Goal: Task Accomplishment & Management: Complete application form

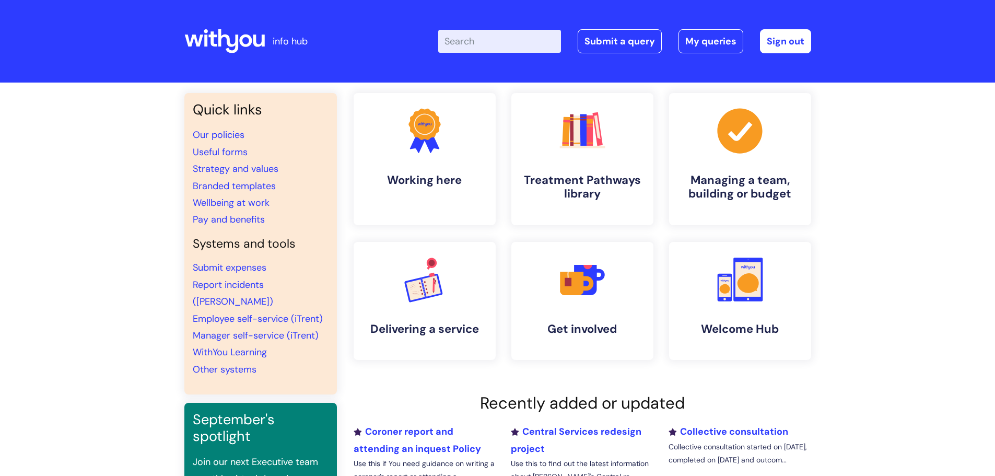
click at [642, 32] on link "Submit a query" at bounding box center [619, 41] width 84 height 24
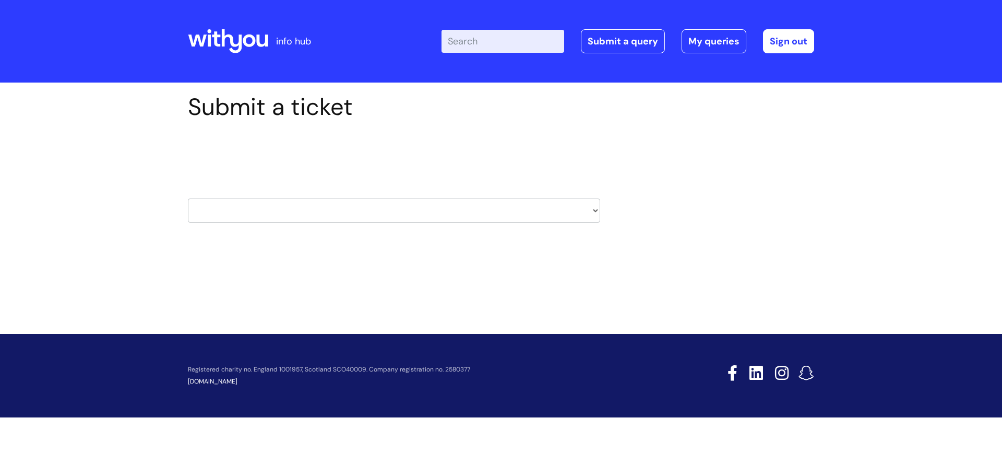
click at [262, 209] on select "HR / People IT and Support Clinical Drug Alerts Finance Accounts Data Support T…" at bounding box center [394, 210] width 412 height 24
select select "it_and_support"
click at [188, 198] on select "HR / People IT and Support Clinical Drug Alerts Finance Accounts Data Support T…" at bounding box center [394, 210] width 412 height 24
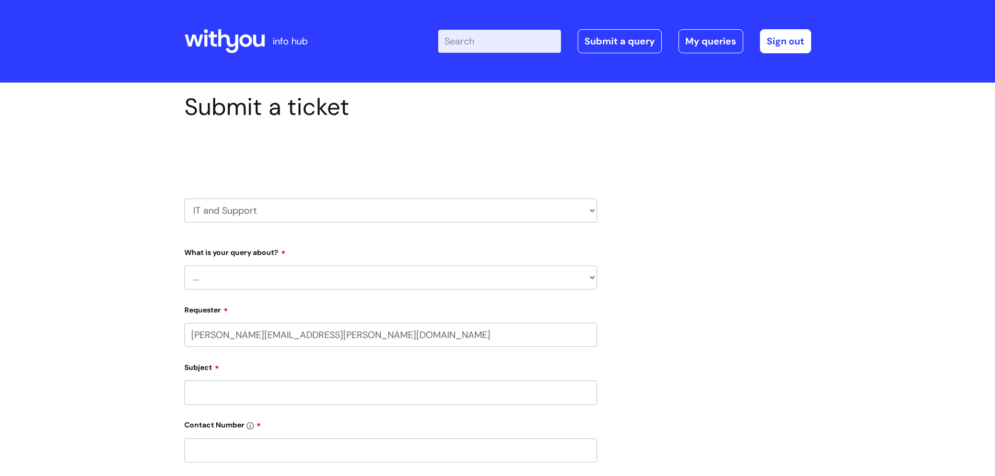
click at [234, 280] on select "... Mobile Phone Reset & MFA Accounts, Starters and Leavers IT Hardware issue I…" at bounding box center [390, 277] width 412 height 24
select select "System/software"
click at [184, 265] on select "... Mobile Phone Reset & MFA Accounts, Starters and Leavers IT Hardware issue I…" at bounding box center [390, 277] width 412 height 24
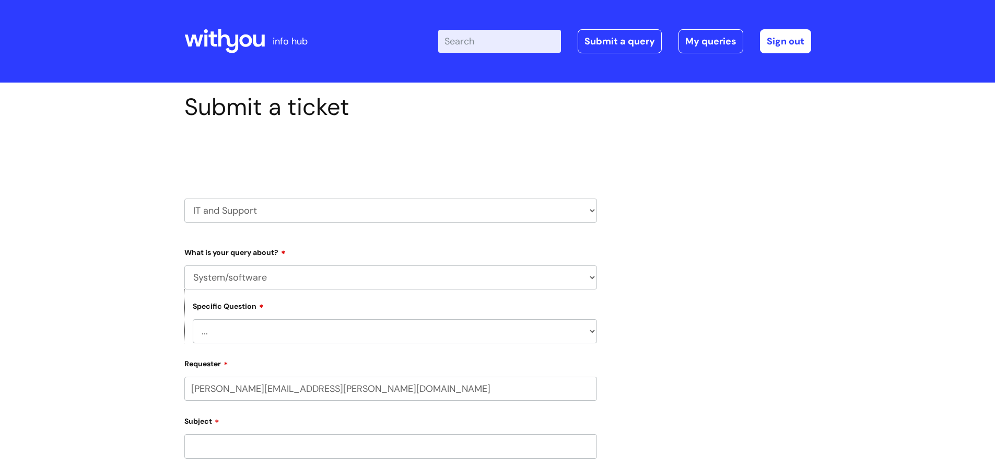
click at [219, 334] on select "... Halo PCMIS Iaptus NHS Email CJSM Email Mitel Another System Google (Workspa…" at bounding box center [395, 331] width 404 height 24
select select "Microsoft (inc Azure)"
click at [193, 319] on select "... Halo PCMIS Iaptus NHS Email CJSM Email Mitel Another System Google (Workspa…" at bounding box center [395, 331] width 404 height 24
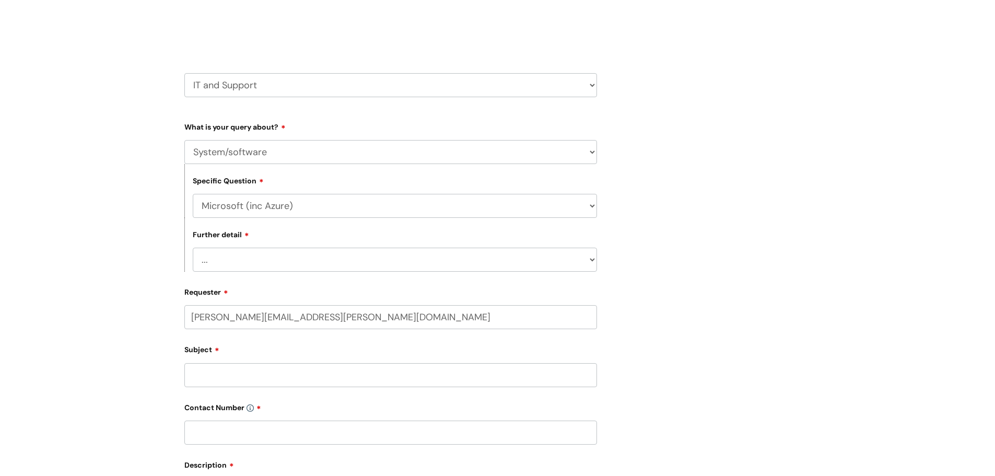
scroll to position [157, 0]
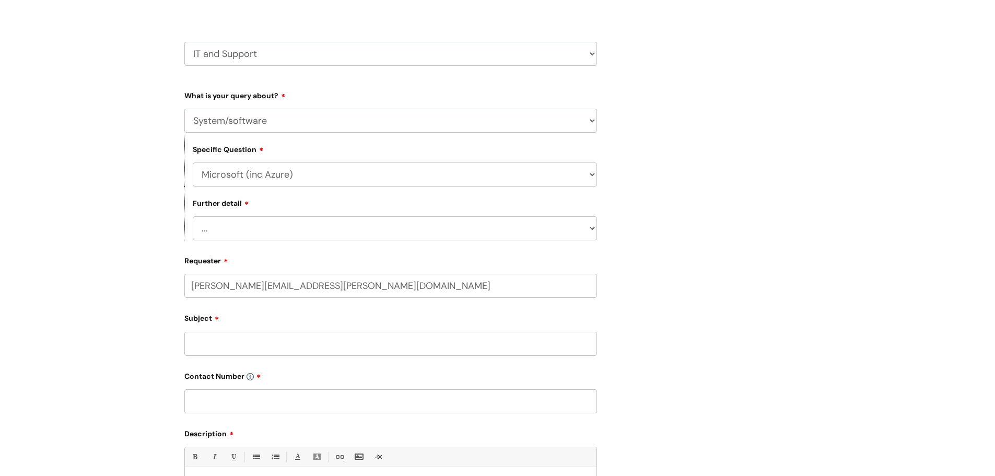
click at [236, 235] on select "... I’d like to add/remove user(s) to an Azure Group (Miro, Monday, Salesforce,…" at bounding box center [395, 228] width 404 height 24
select select "I’d like to add/remove user(s) to an Azure Group (Miro, Monday, Salesforce, PCM…"
click at [193, 216] on select "... I’d like to add/remove user(s) to an Azure Group (Miro, Monday, Salesforce,…" at bounding box center [395, 228] width 404 height 24
click at [207, 342] on input "Subject" at bounding box center [390, 344] width 412 height 24
type input "Iaptus Azure Group"
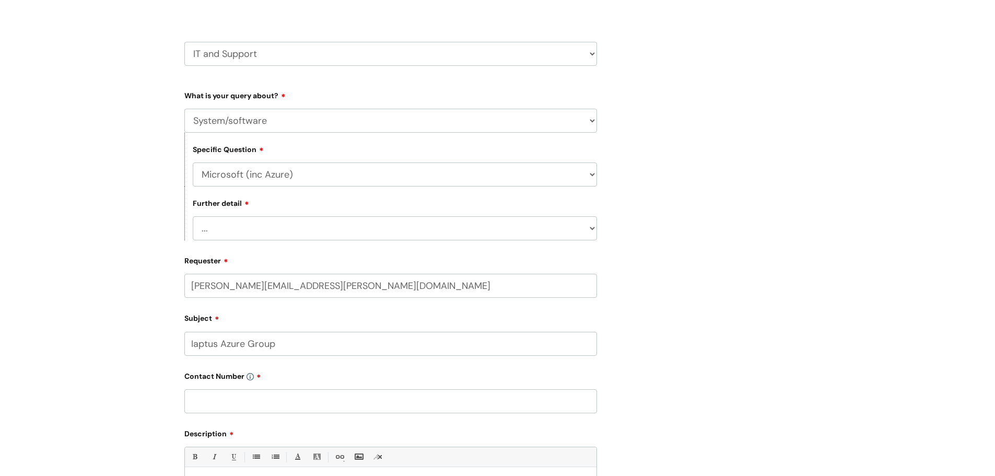
click at [196, 392] on input "text" at bounding box center [390, 401] width 412 height 24
click at [206, 401] on input "text" at bounding box center [390, 401] width 412 height 24
paste input "07855 005795"
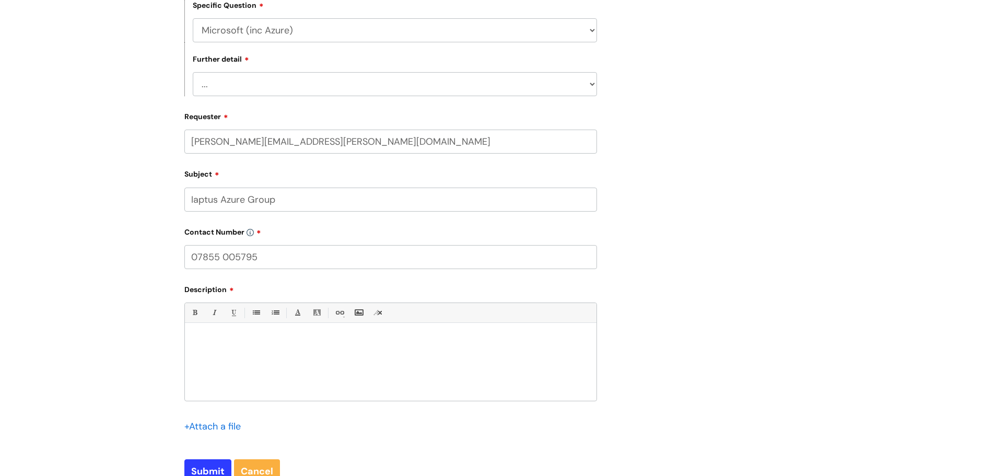
scroll to position [313, 0]
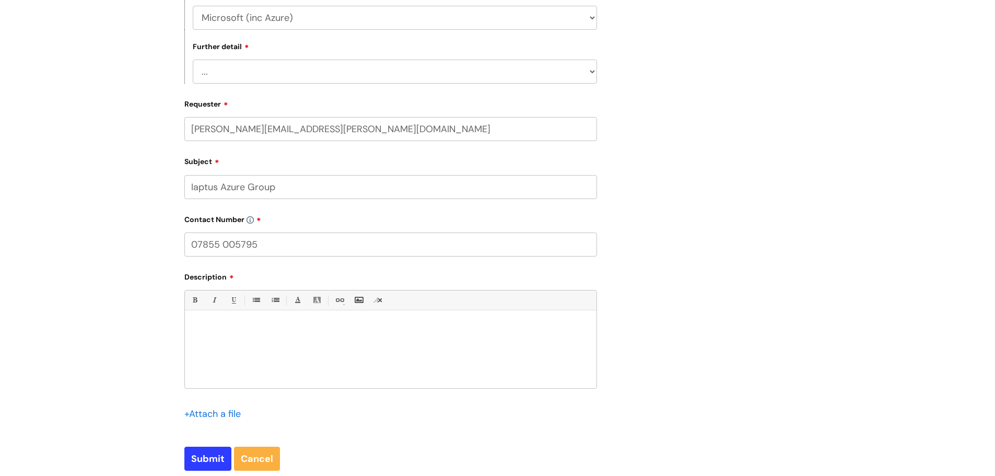
type input "07855 005795"
click at [205, 328] on p at bounding box center [391, 328] width 396 height 9
click at [312, 354] on div "Hi, Could you please add Danyal" at bounding box center [390, 352] width 411 height 72
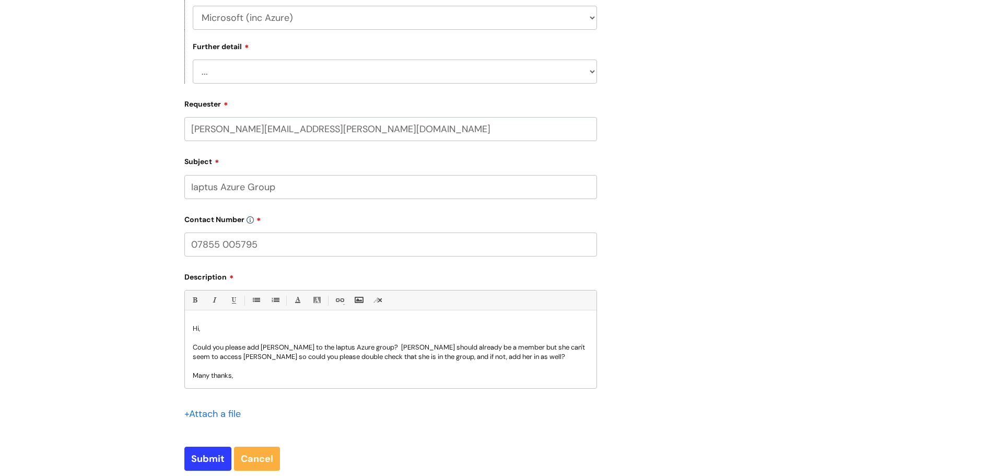
scroll to position [1, 0]
click at [202, 458] on input "Submit" at bounding box center [207, 458] width 47 height 24
type input "Please Wait..."
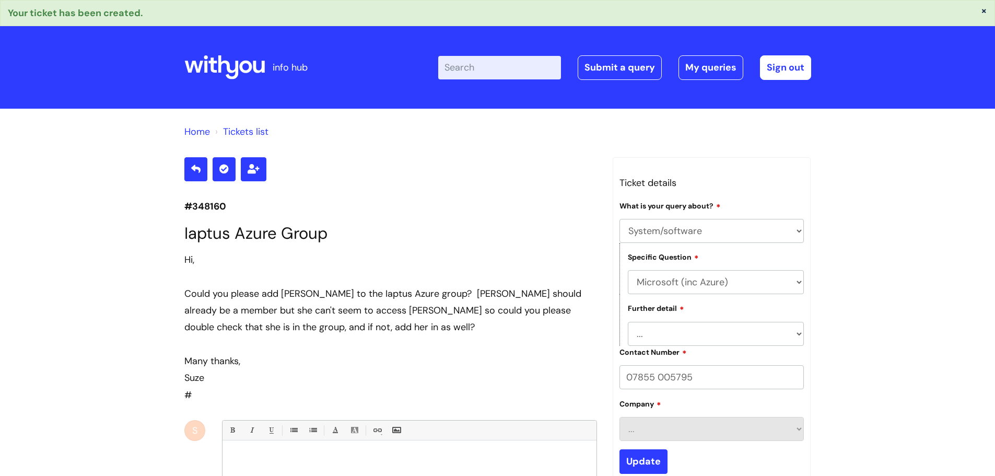
select select "System/software"
select select "Microsoft (inc Azure)"
select select "I’d like to add/remove user(s) to an Azure Group (Miro, Monday, Salesforce, PCM…"
click at [245, 65] on icon at bounding box center [224, 67] width 80 height 25
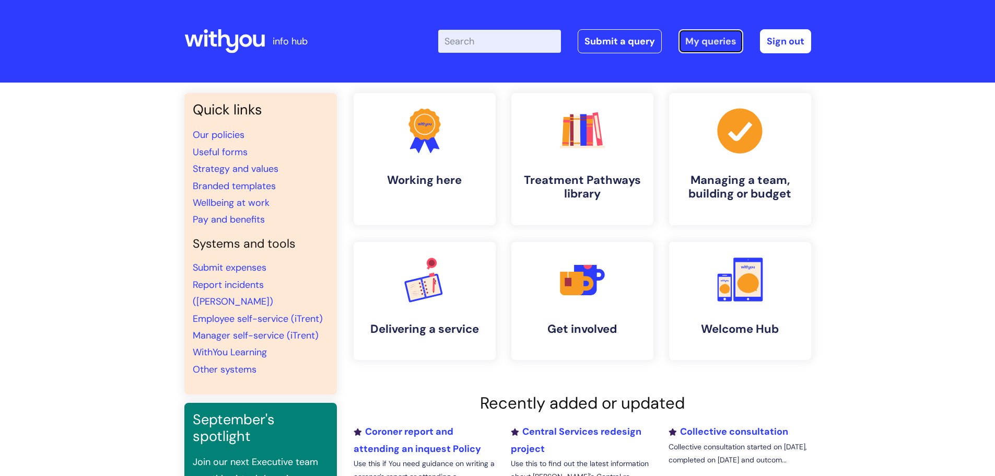
click at [718, 42] on link "My queries" at bounding box center [710, 41] width 65 height 24
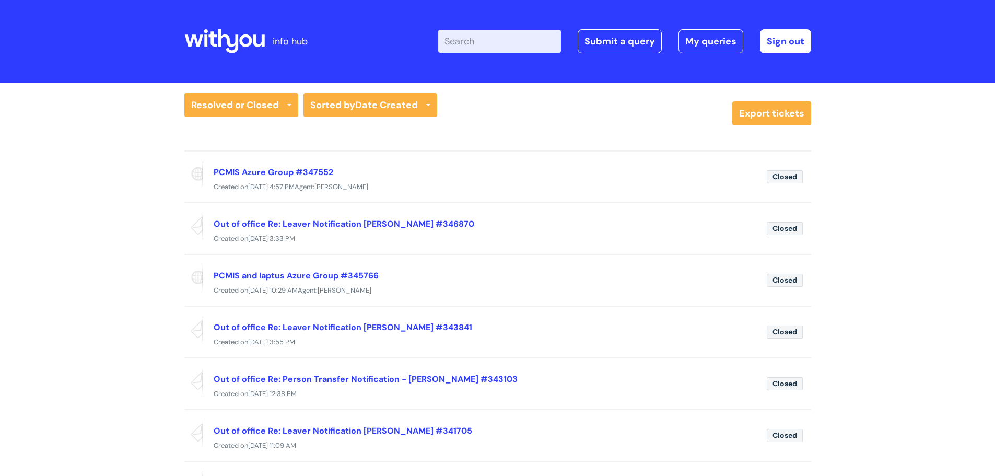
click at [231, 34] on icon at bounding box center [224, 41] width 80 height 25
